Goal: Information Seeking & Learning: Learn about a topic

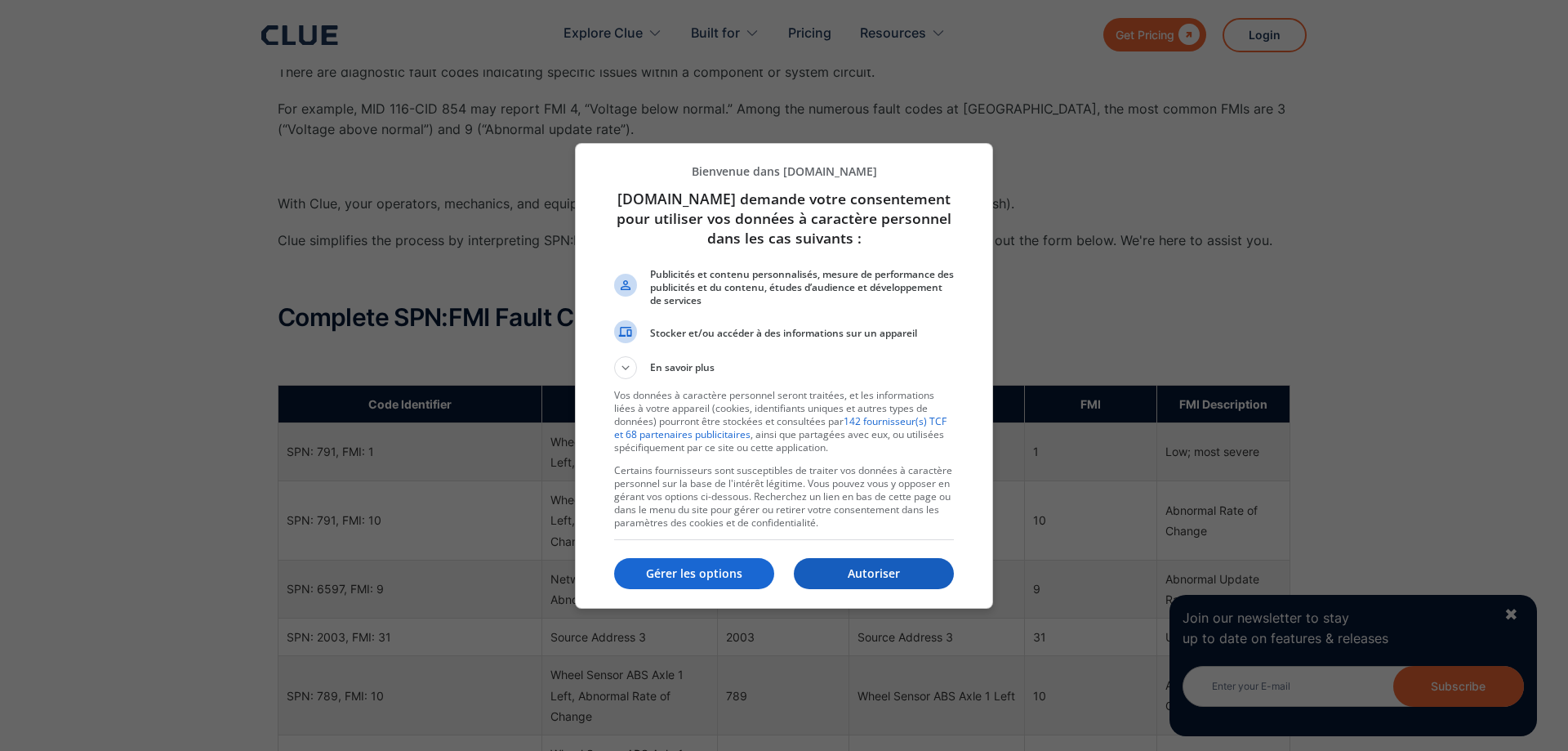
click at [907, 571] on p "Autoriser" at bounding box center [874, 574] width 161 height 17
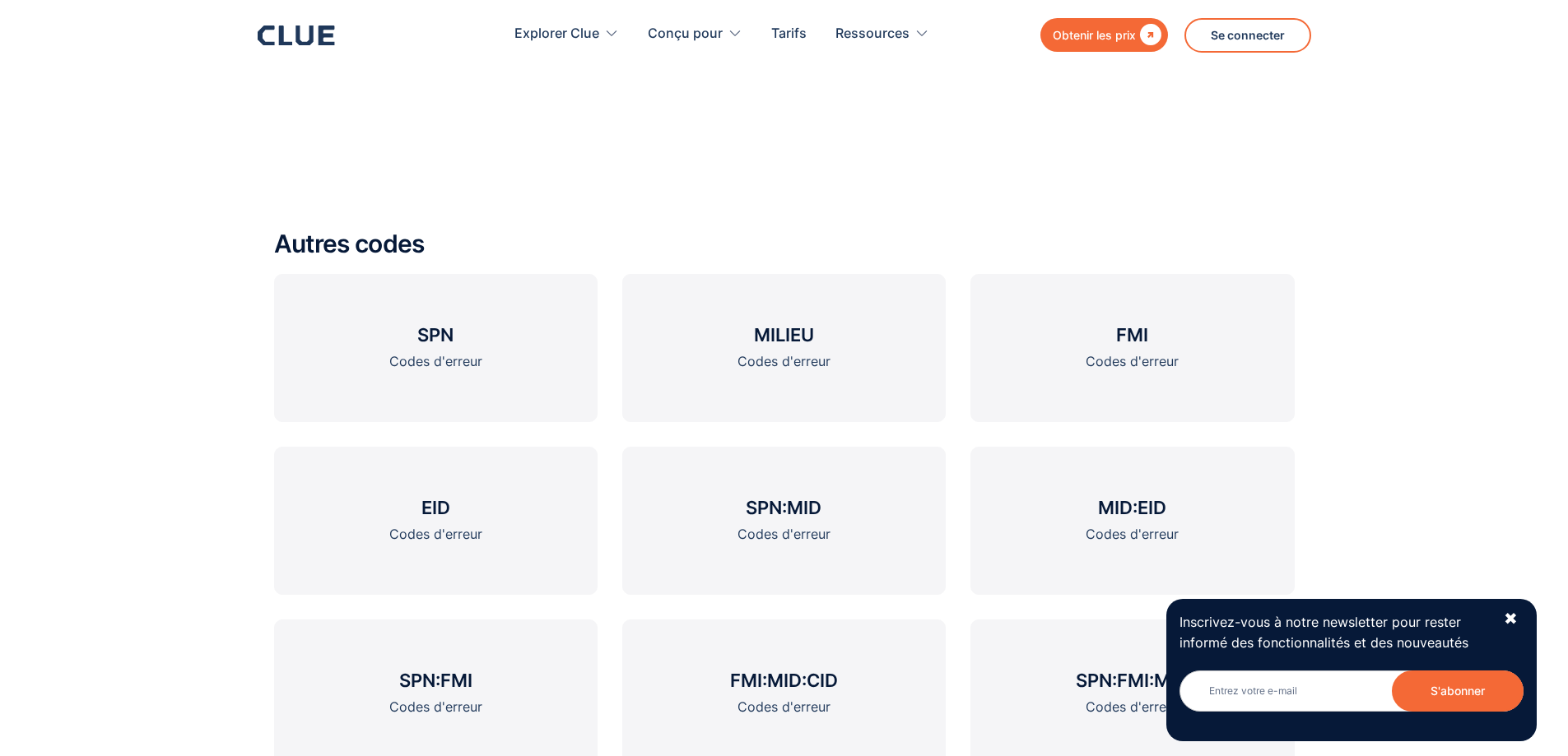
scroll to position [2162, 0]
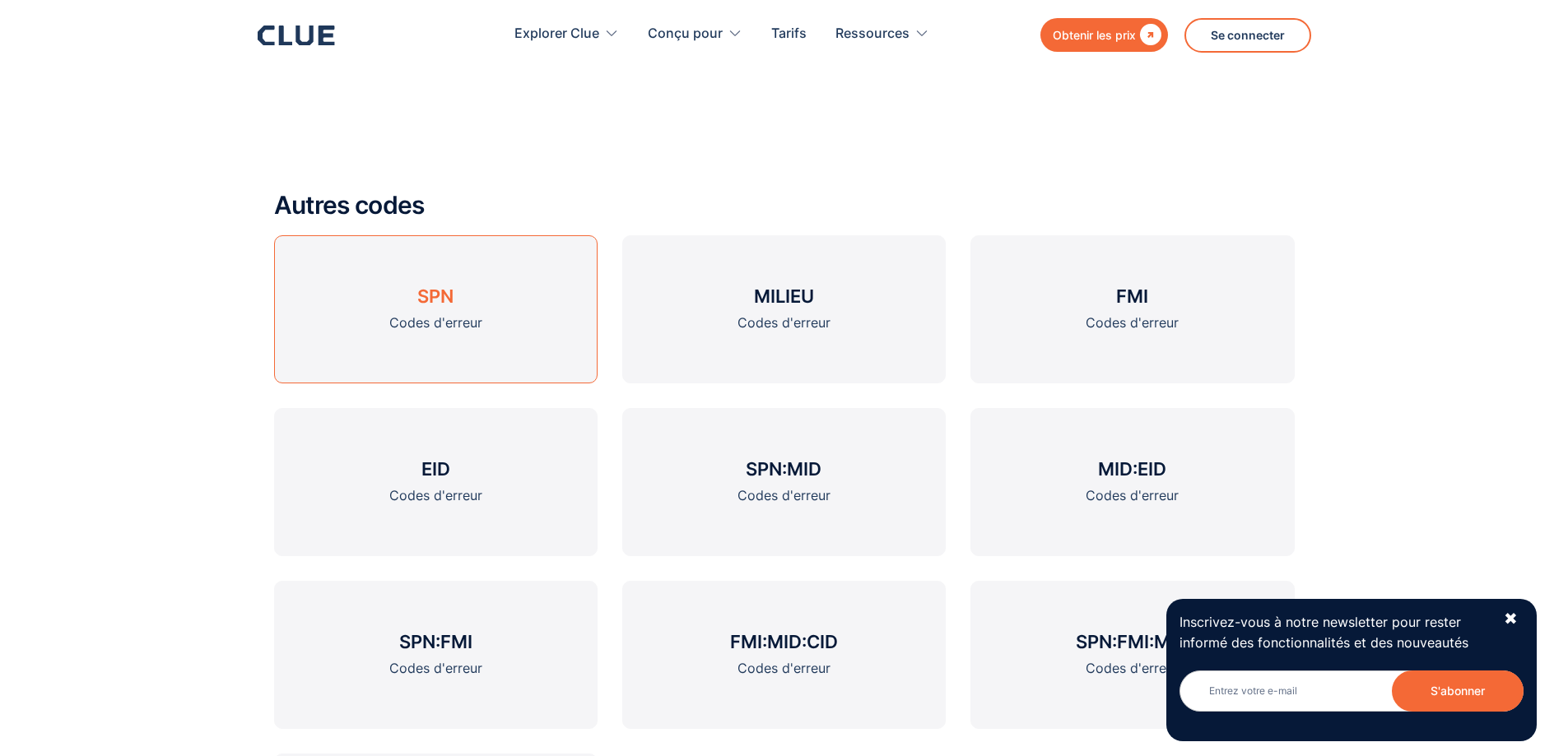
click at [434, 303] on font "SPN" at bounding box center [436, 297] width 36 height 22
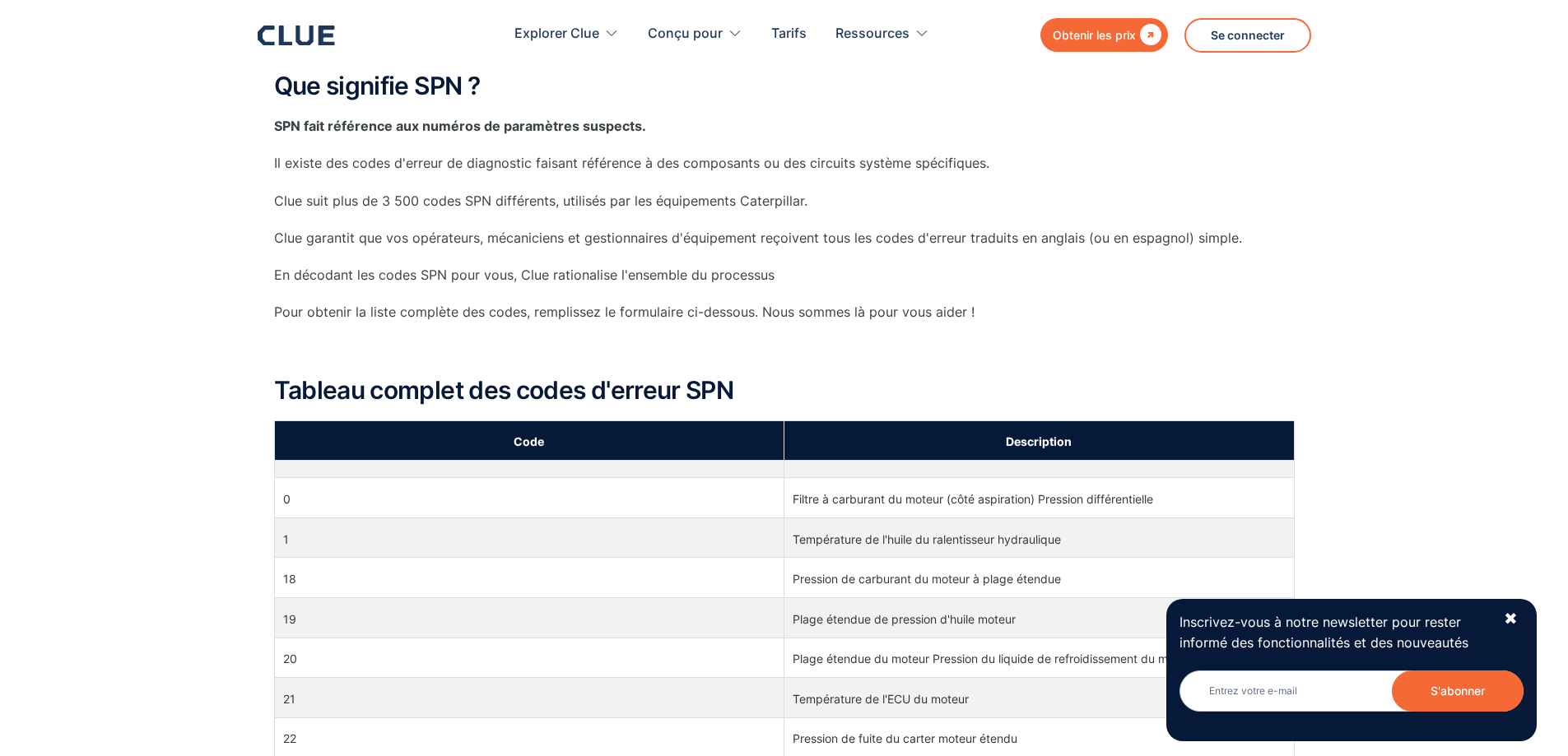
scroll to position [329, 0]
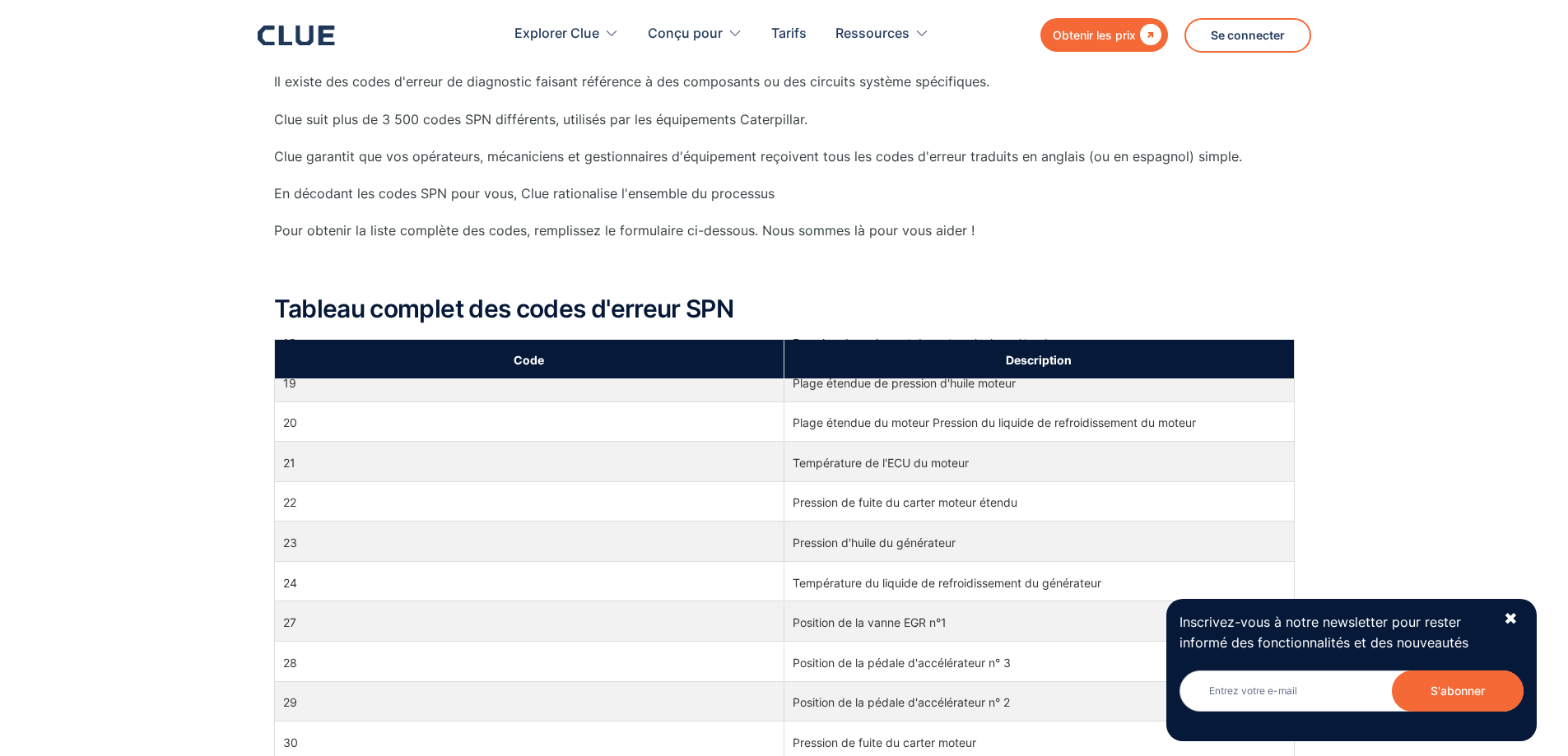
scroll to position [165, 0]
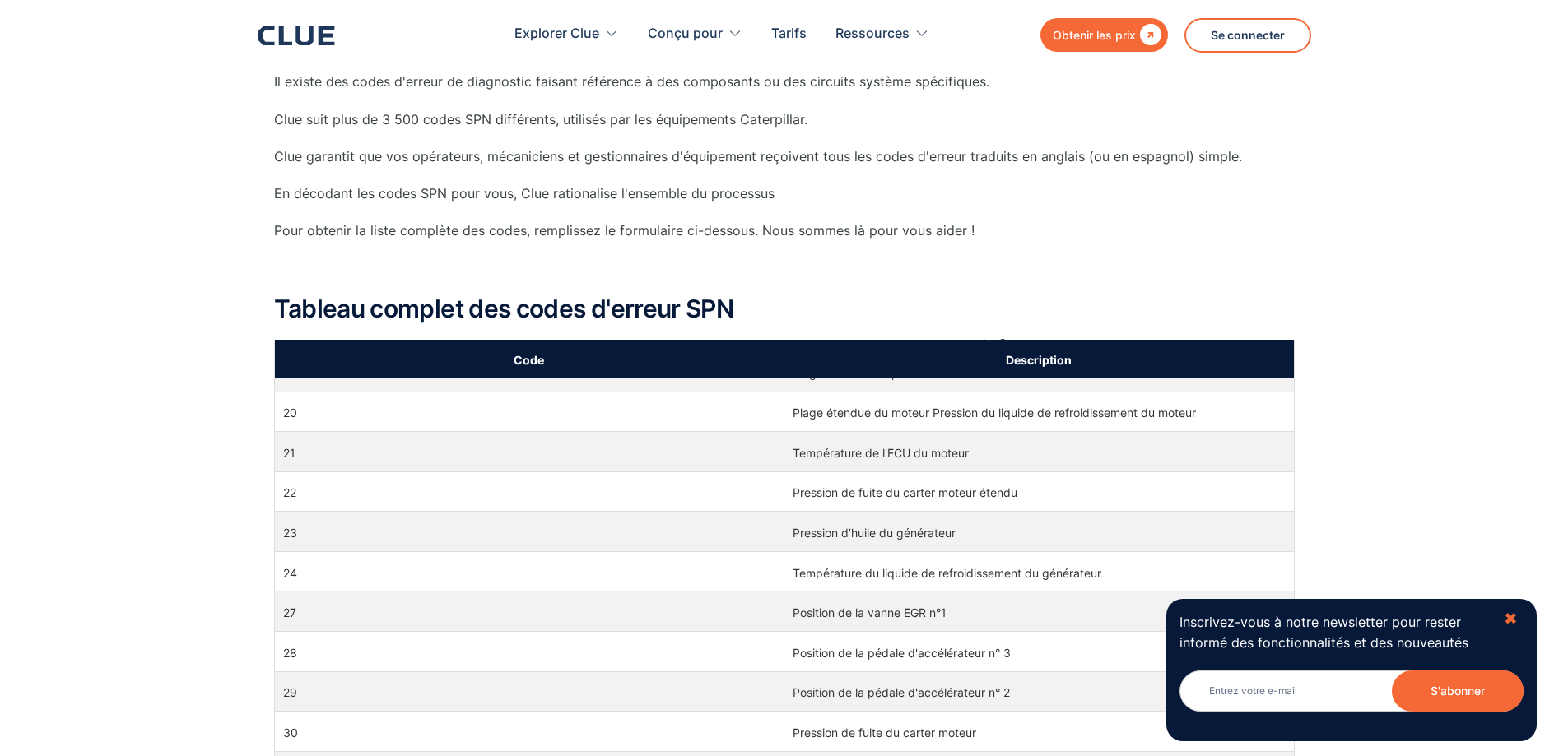
click at [1512, 624] on font "✖" at bounding box center [1510, 619] width 14 height 20
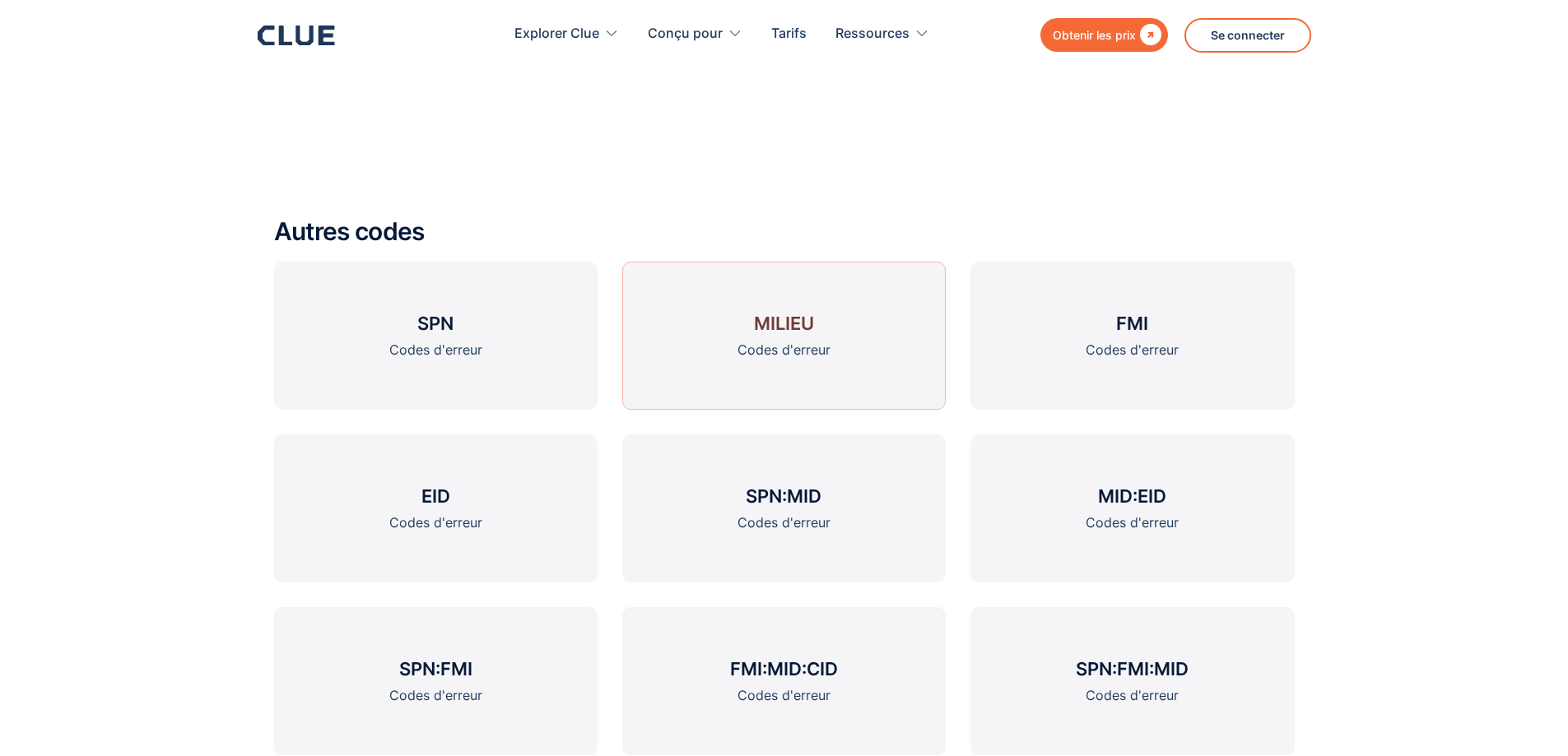
scroll to position [1893, 0]
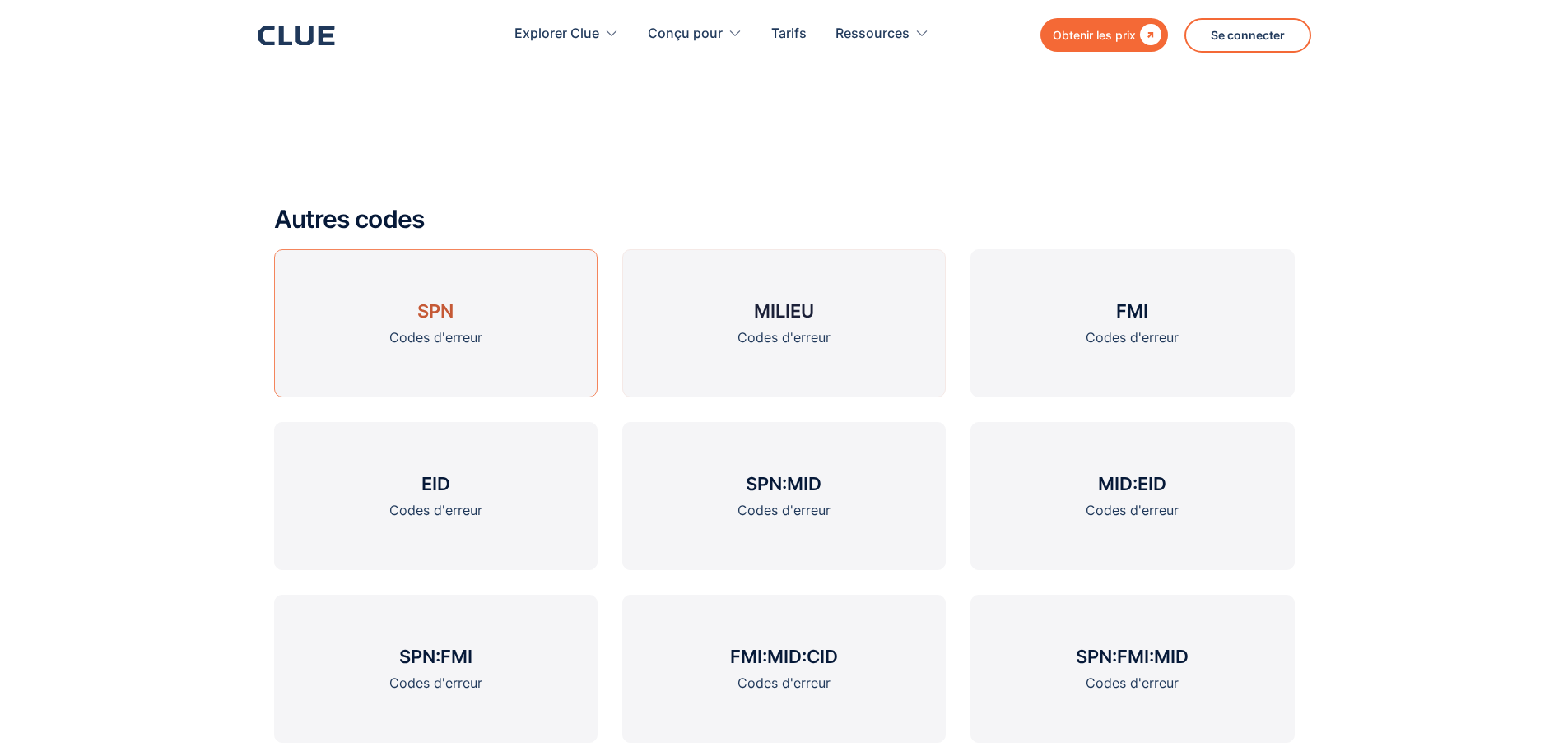
click at [461, 313] on link "SPN Codes d'erreur" at bounding box center [436, 322] width 324 height 148
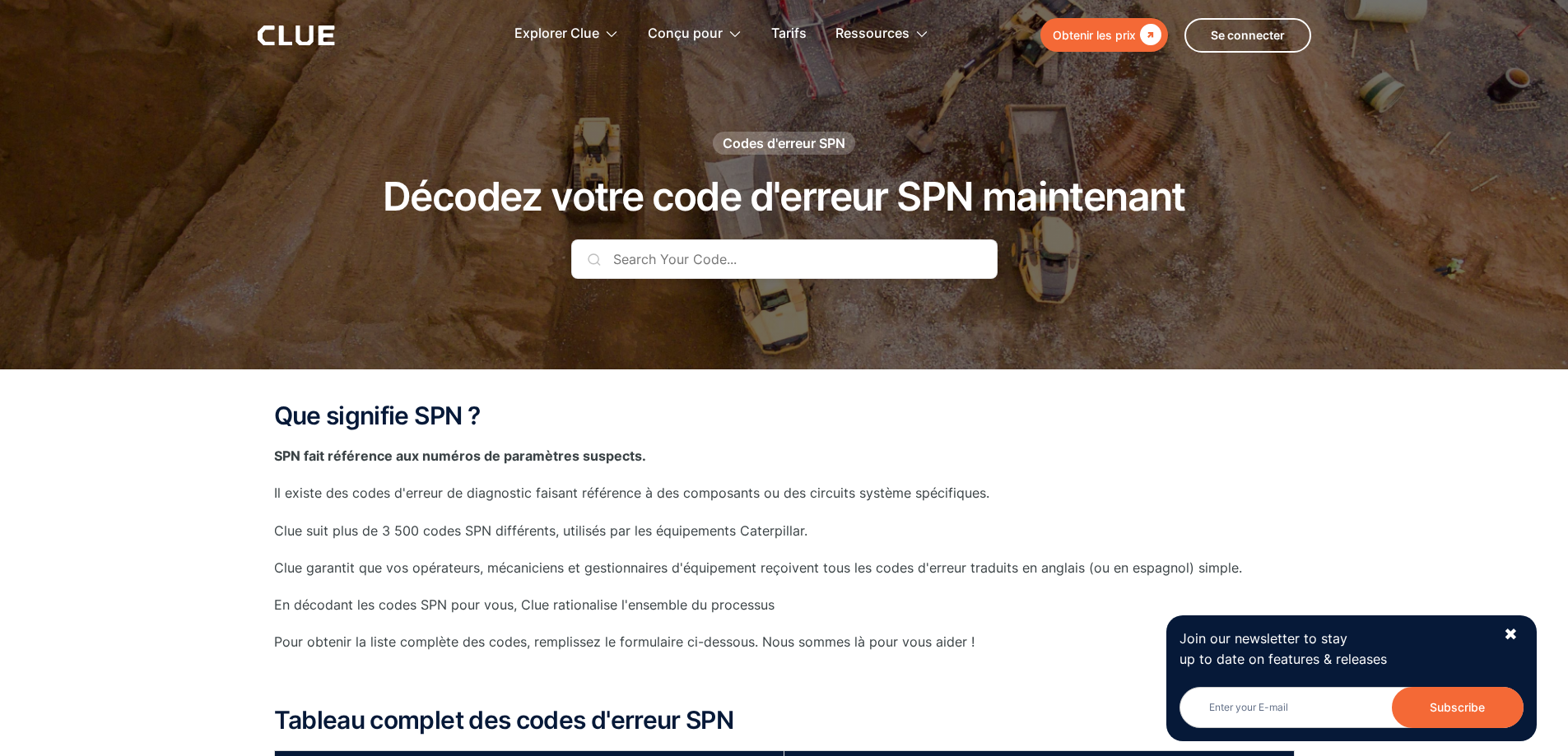
click at [783, 260] on input "text" at bounding box center [785, 259] width 427 height 40
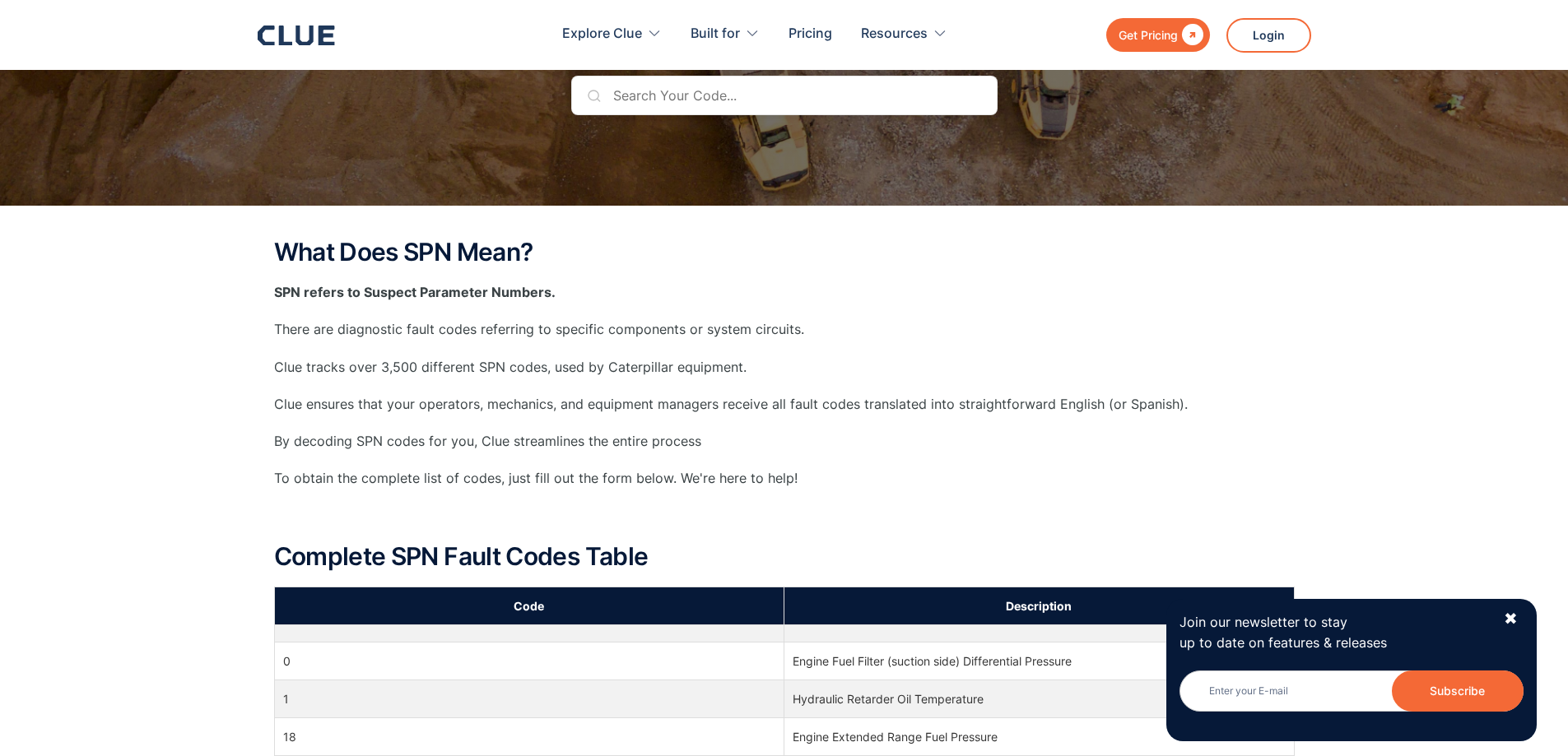
scroll to position [165, 0]
